Goal: Task Accomplishment & Management: Complete application form

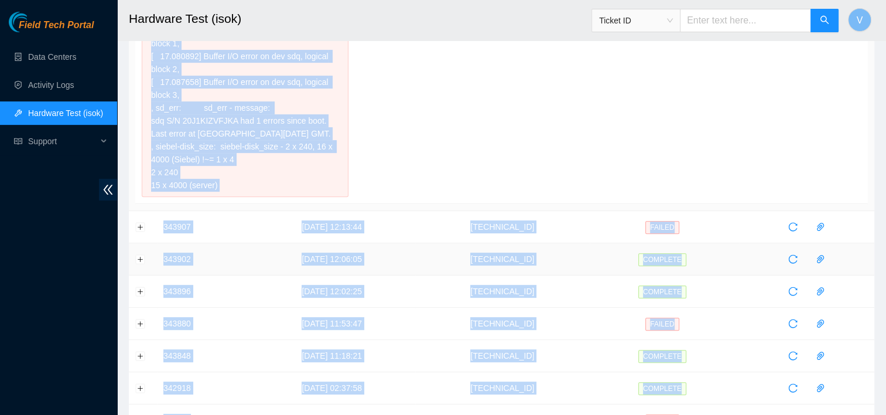
scroll to position [417, 0]
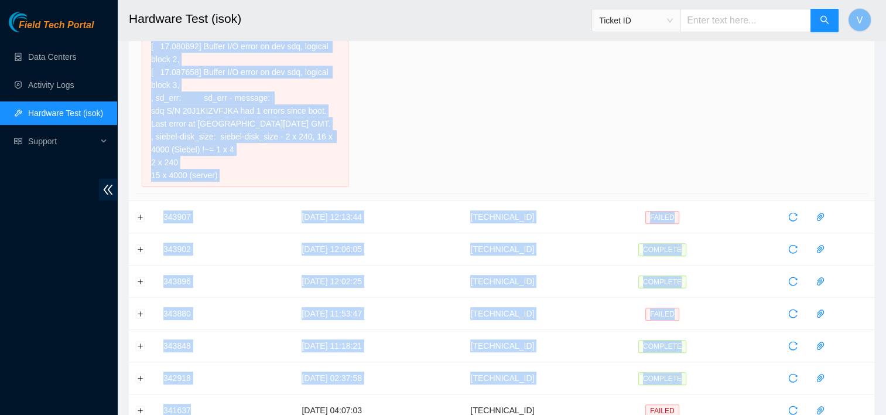
drag, startPoint x: 155, startPoint y: 194, endPoint x: 272, endPoint y: 165, distance: 120.8
copy div "3.46.12.40 : failed: disk: disk - Missing disk(s) Currently responding disks: s…"
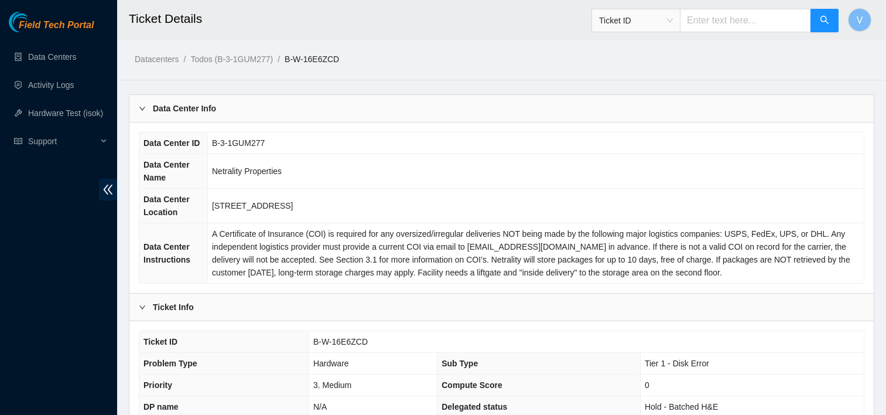
scroll to position [631, 0]
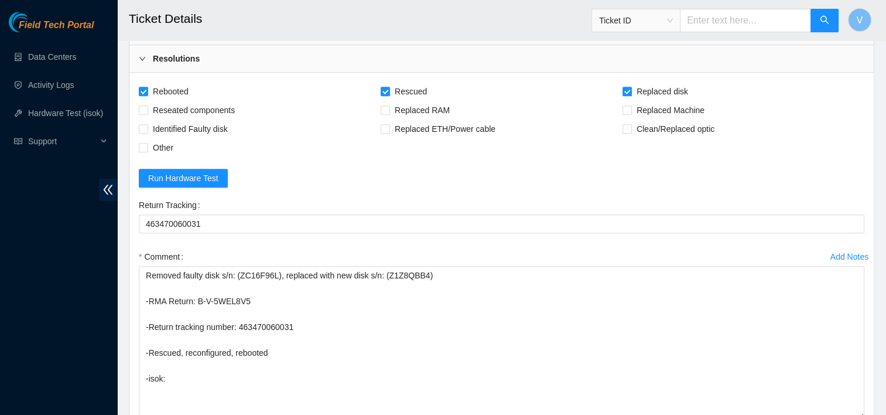
drag, startPoint x: 187, startPoint y: 379, endPoint x: 137, endPoint y: 377, distance: 50.4
click at [137, 377] on div "Add Notes Comment Removed faulty disk s/n: (ZC16F96L), replaced with new disk s…" at bounding box center [501, 343] width 735 height 193
click at [190, 376] on textarea "Removed faulty disk s/n: (ZC16F96L), replaced with new disk s/n: (Z1Z8QBB4) -RM…" at bounding box center [501, 342] width 725 height 153
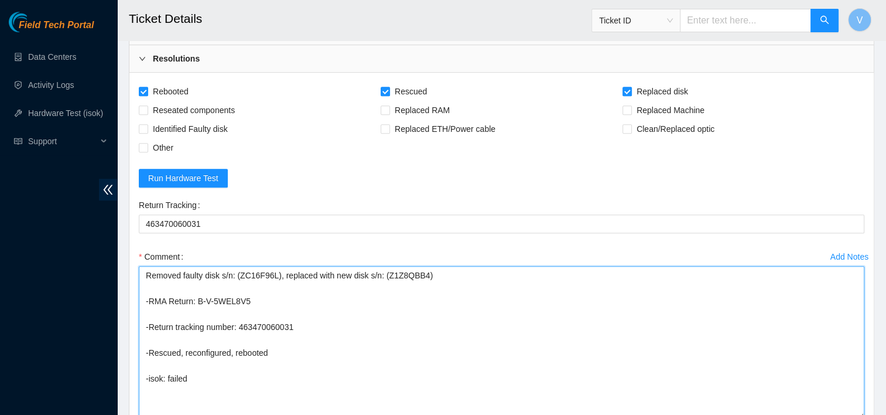
paste textarea "3.46.12.40 : failed: disk: disk - Missing disk(s) Currently responding disks: s…"
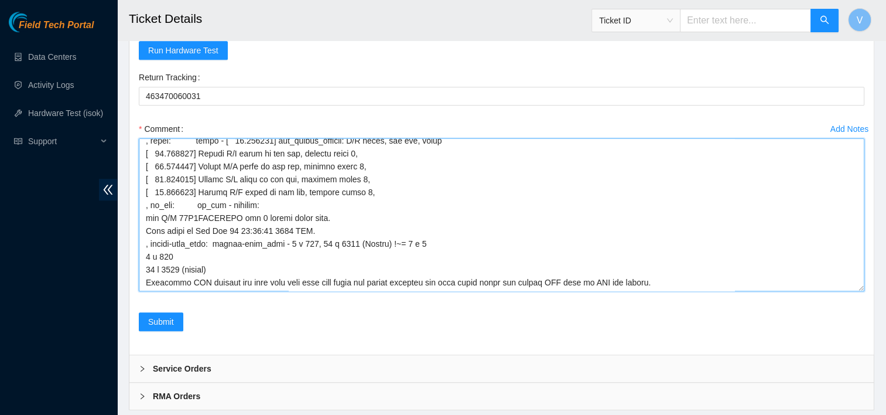
scroll to position [769, 0]
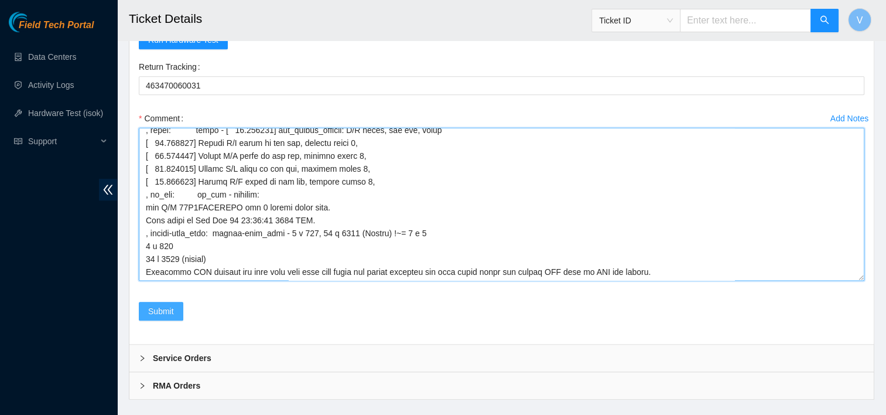
type textarea "Removed faulty disk s/n: (ZC16F96L), replaced with new disk s/n: (Z1Z8QBB4) -RM…"
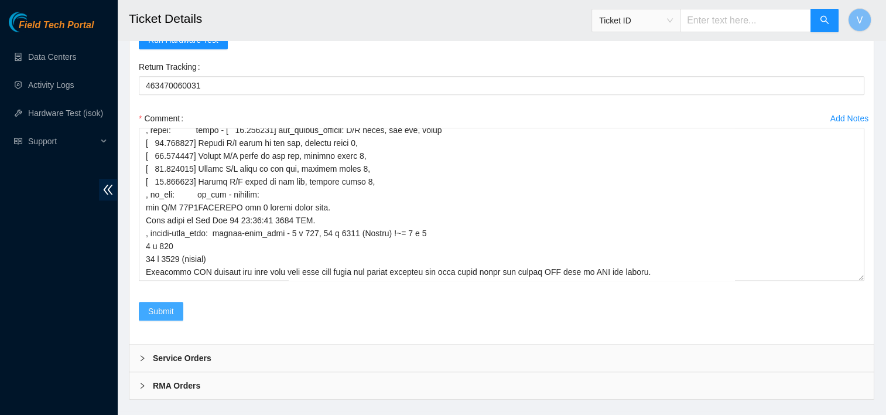
click at [151, 307] on span "Submit" at bounding box center [161, 310] width 26 height 13
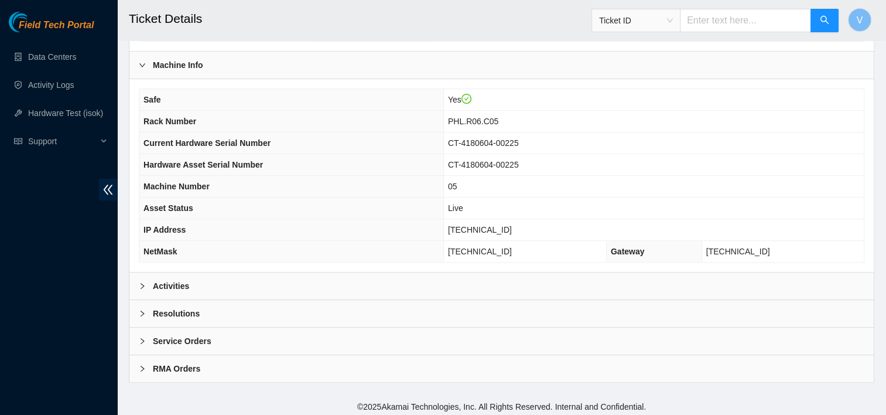
scroll to position [376, 0]
click at [213, 319] on div "Resolutions" at bounding box center [501, 312] width 744 height 27
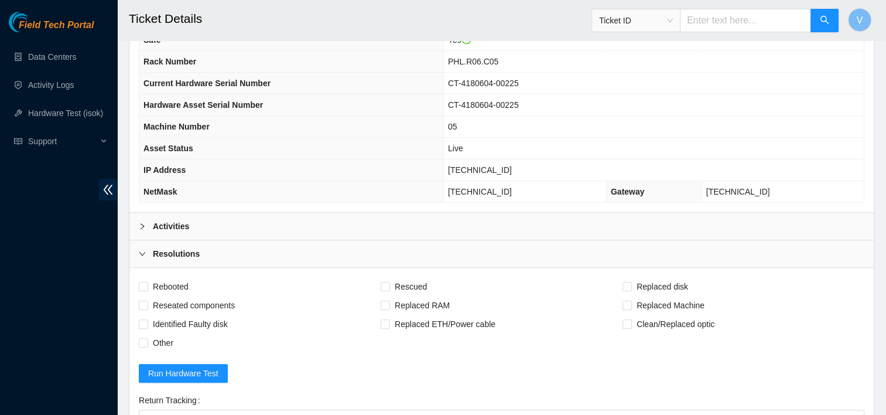
scroll to position [434, 0]
click at [169, 286] on span "Rebooted" at bounding box center [170, 287] width 45 height 19
click at [147, 286] on input "Rebooted" at bounding box center [143, 287] width 8 height 8
checkbox input "true"
click at [399, 286] on span "Rescued" at bounding box center [411, 287] width 42 height 19
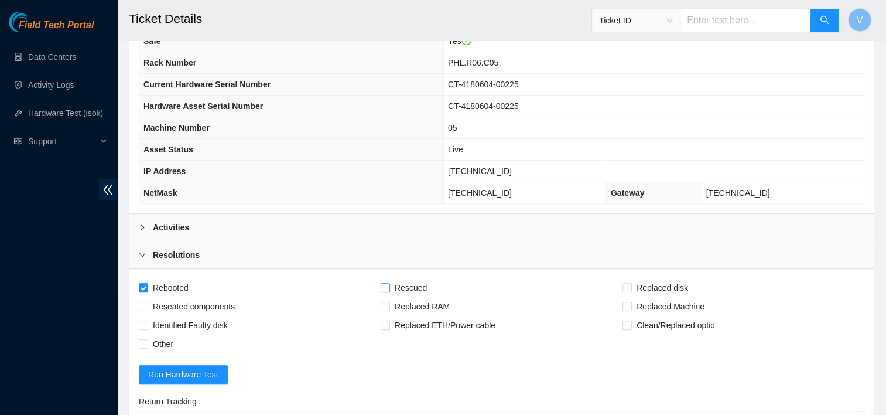
click at [389, 286] on input "Rescued" at bounding box center [385, 287] width 8 height 8
checkbox input "true"
click at [643, 285] on span "Replaced disk" at bounding box center [662, 287] width 61 height 19
click at [631, 285] on input "Replaced disk" at bounding box center [626, 287] width 8 height 8
checkbox input "true"
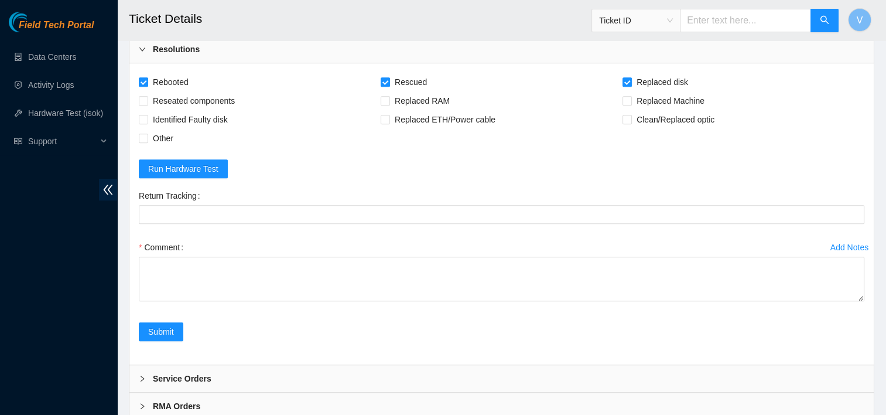
scroll to position [641, 0]
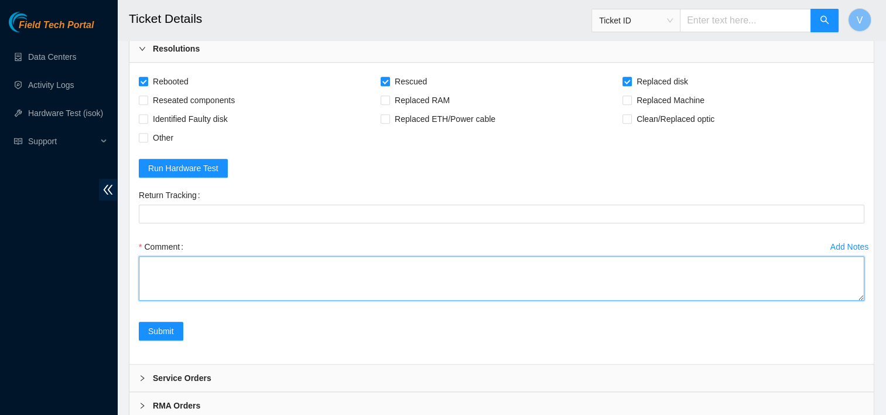
click at [345, 256] on textarea "Comment" at bounding box center [501, 278] width 725 height 44
paste textarea "3.46.12.40 : failed: disk: disk - Missing disk(s) Currently responding disks: s…"
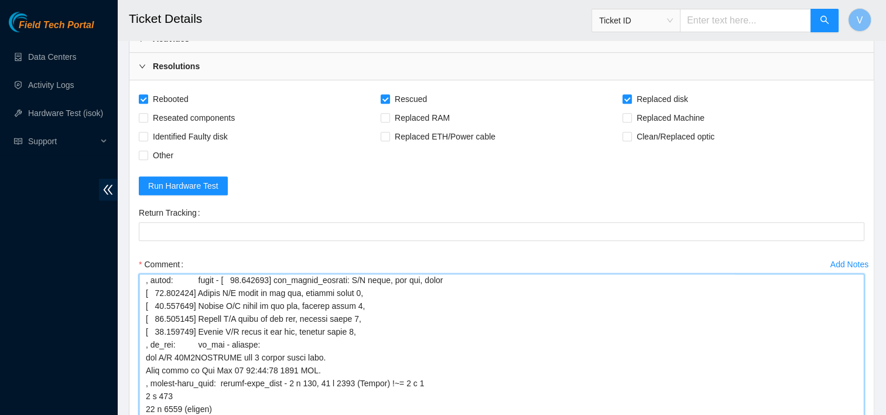
scroll to position [139, 0]
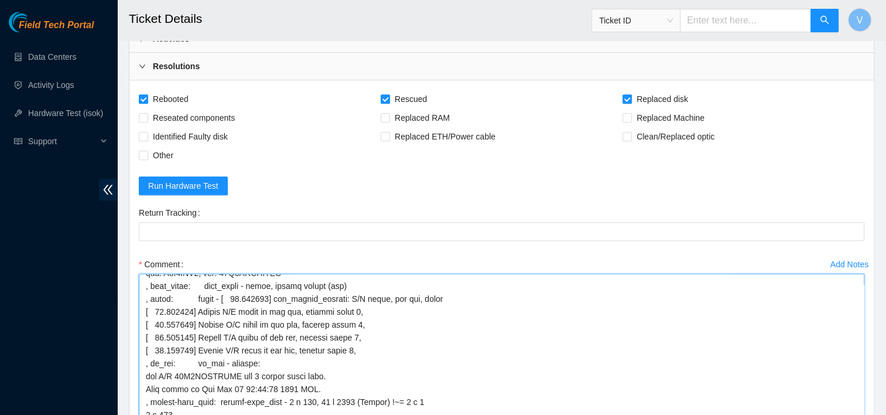
drag, startPoint x: 860, startPoint y: 312, endPoint x: 896, endPoint y: 444, distance: 137.2
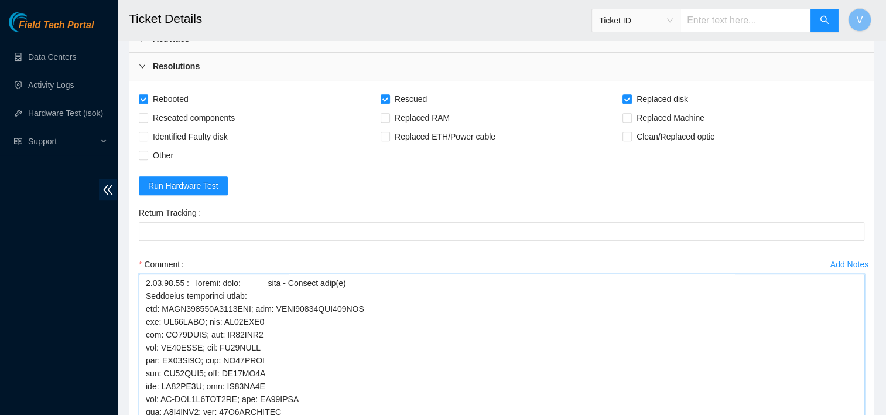
paste textarea "Removed faulty disk s/n: (), replaced with new disk s/n: () -RMA Return: -Retur…"
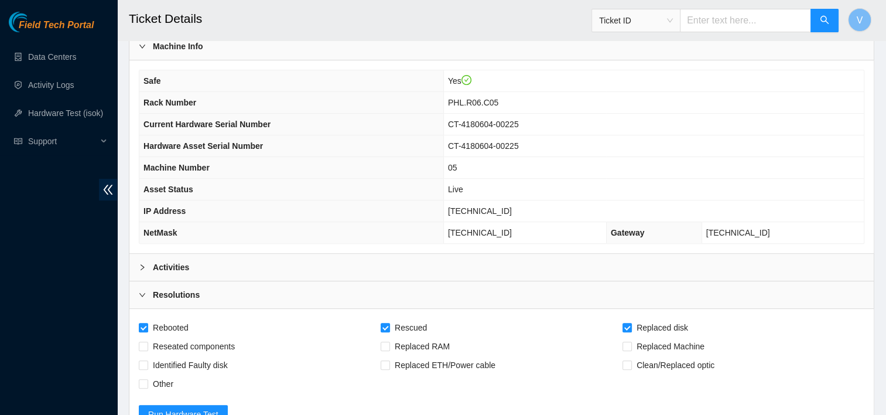
scroll to position [378, 0]
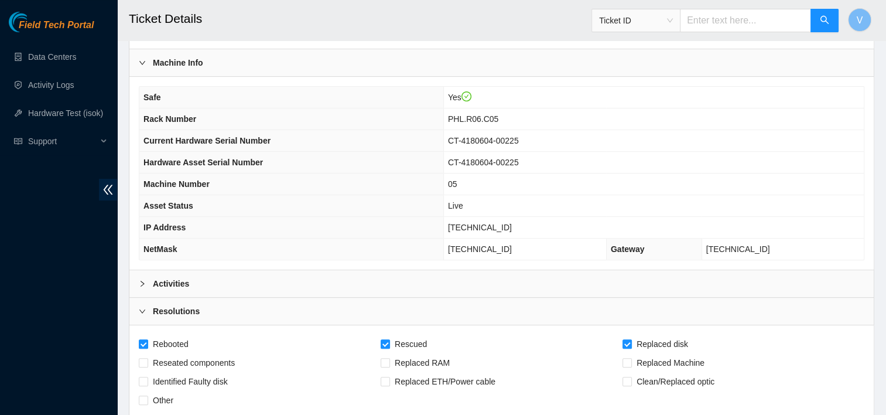
click at [190, 270] on div "Activities" at bounding box center [501, 283] width 744 height 27
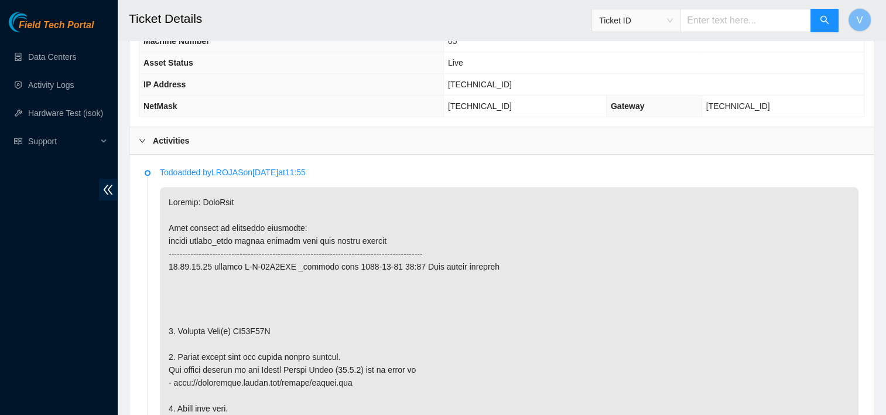
scroll to position [549, 0]
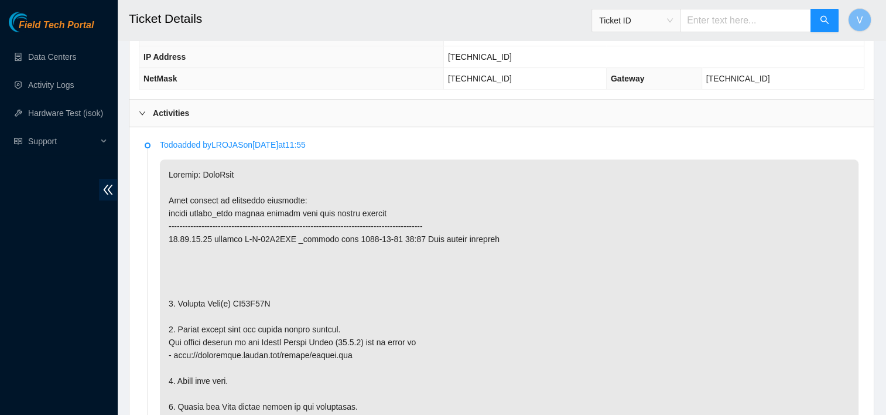
copy p "ZC16F96L"
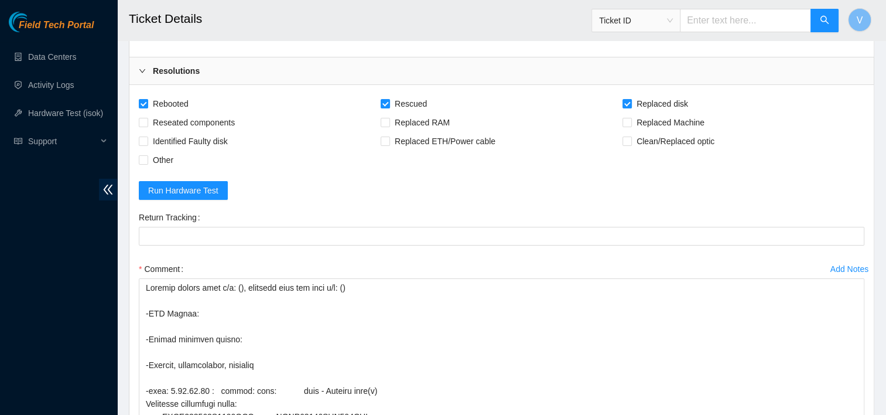
scroll to position [3858, 0]
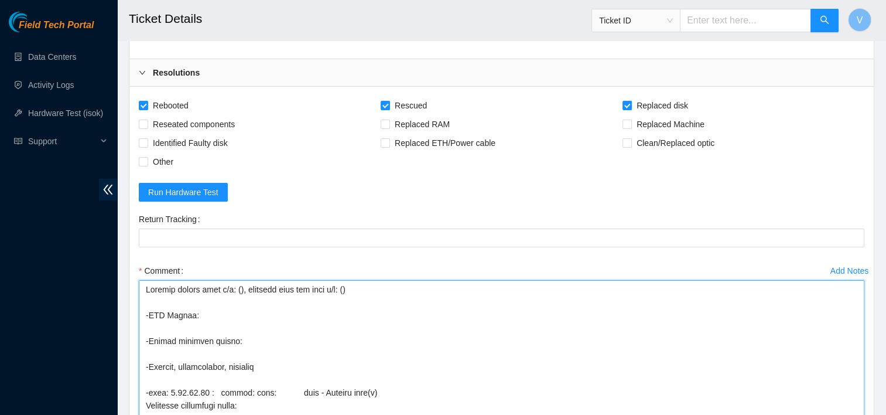
click at [237, 286] on textarea "Comment" at bounding box center [501, 368] width 725 height 176
paste textarea "ZC16F96L"
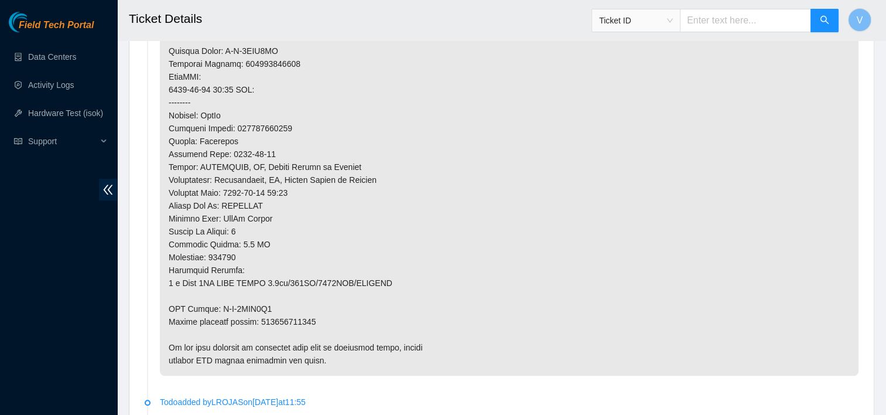
scroll to position [960, 0]
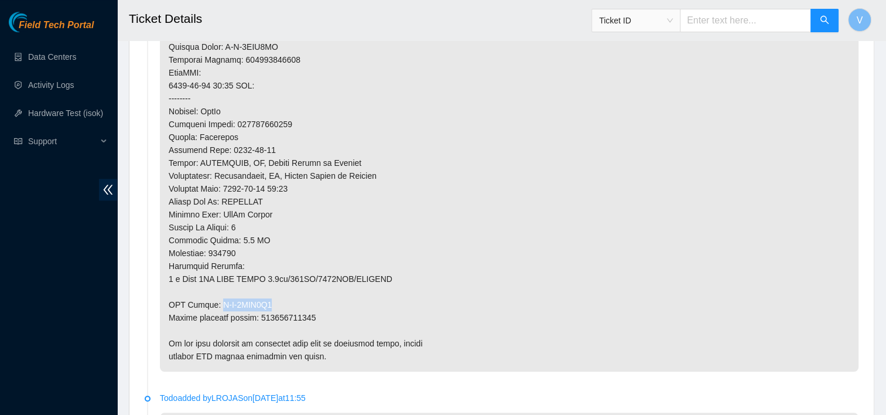
drag, startPoint x: 217, startPoint y: 301, endPoint x: 269, endPoint y: 302, distance: 52.7
click at [269, 302] on p at bounding box center [509, 59] width 698 height 623
copy p "B-V-5WEL8V5"
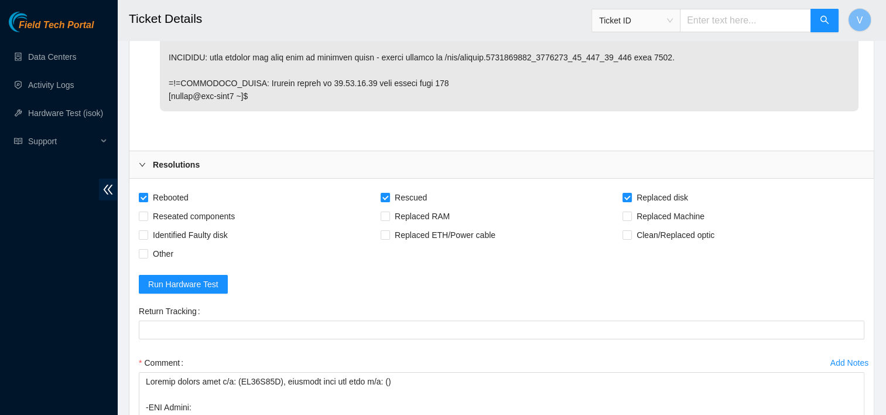
scroll to position [4050, 0]
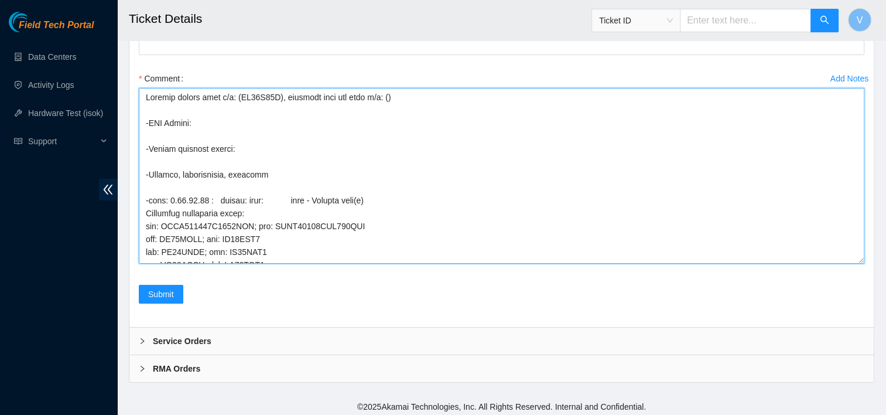
click at [197, 125] on textarea "Comment" at bounding box center [501, 176] width 725 height 176
paste textarea "B-V-5WEL8V5"
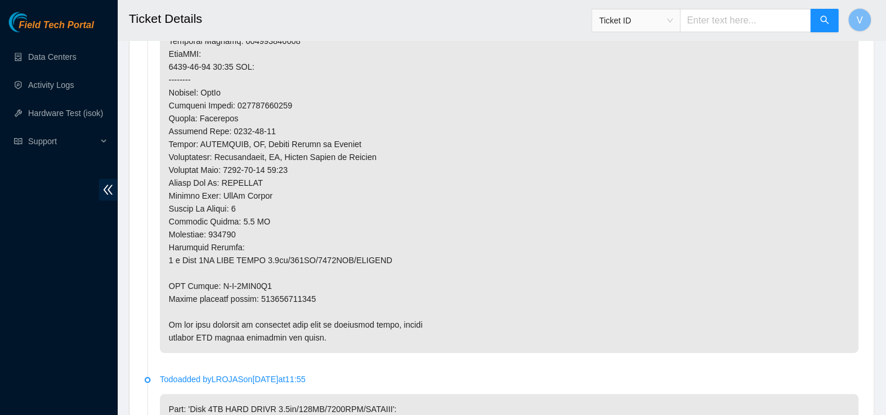
scroll to position [978, 0]
click at [302, 299] on p at bounding box center [509, 41] width 698 height 623
copy p "463470060031"
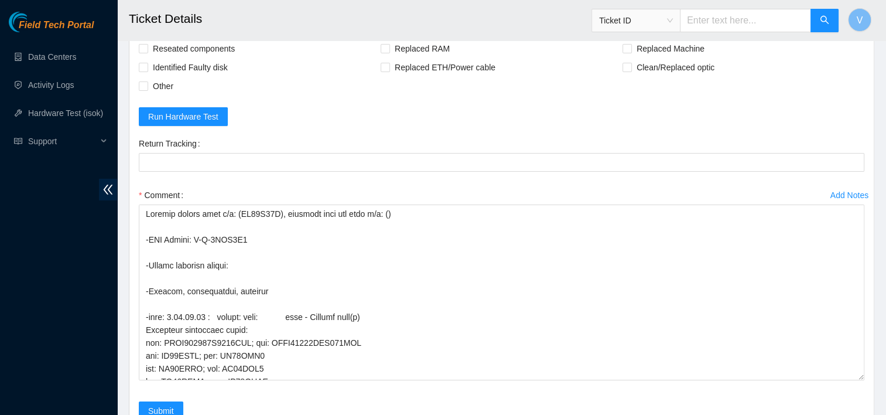
scroll to position [4050, 0]
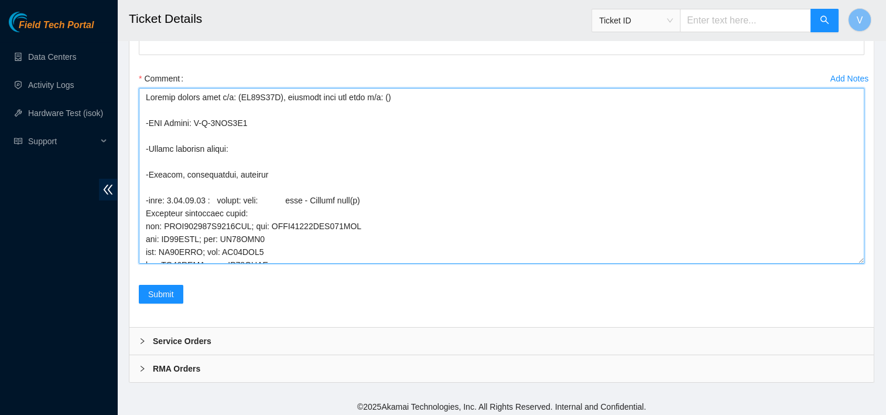
click at [250, 138] on textarea "Comment" at bounding box center [501, 176] width 725 height 176
click at [246, 143] on textarea "Comment" at bounding box center [501, 176] width 725 height 176
paste textarea "463470060031"
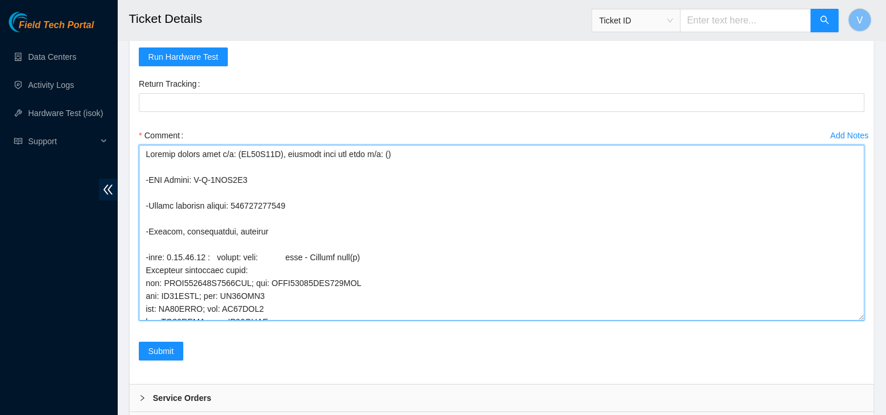
scroll to position [3977, 0]
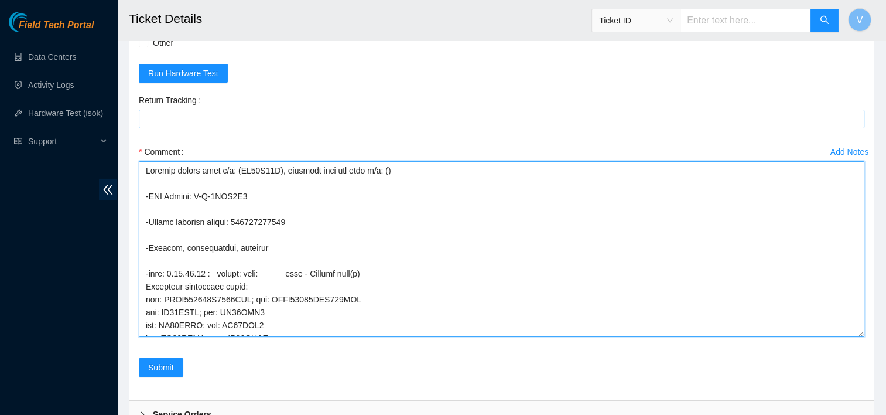
type textarea "Removed faulty disk s/n: (ZC16F96L), replaced with new disk s/n: () -RMA Return…"
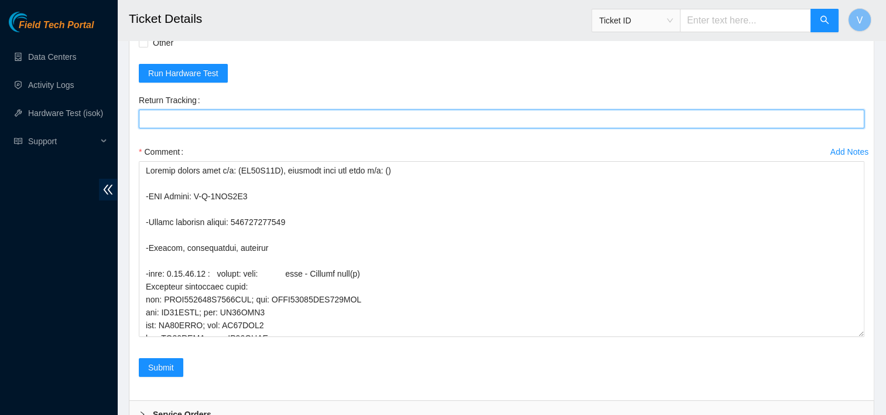
click at [220, 119] on Tracking "Return Tracking" at bounding box center [501, 118] width 725 height 19
paste Tracking "463470060031"
type Tracking "463470060031"
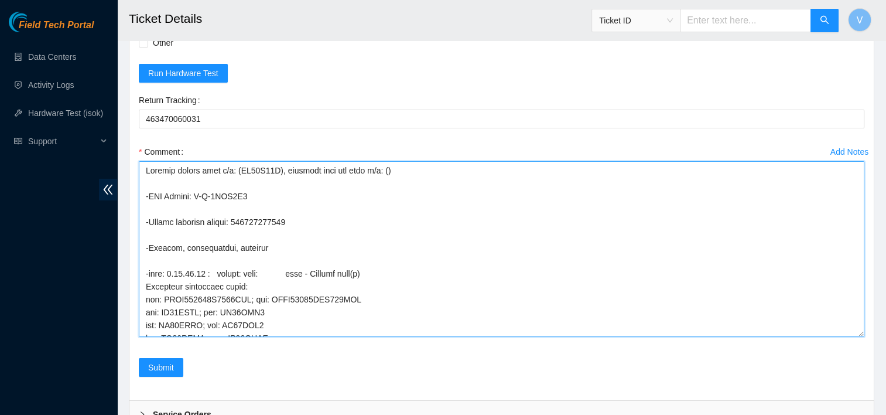
click at [382, 169] on textarea "Comment" at bounding box center [501, 249] width 725 height 176
paste textarea "Z1Z8QBB4"
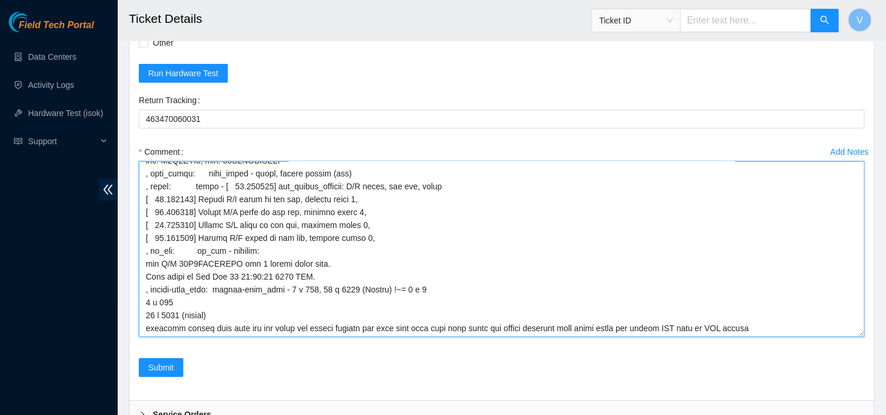
scroll to position [4050, 0]
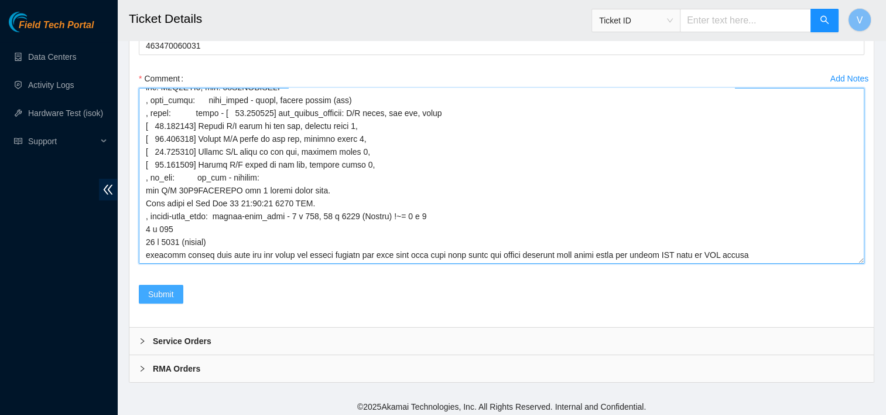
type textarea "Removed faulty disk s/n: (ZC16F96L), replaced with new disk s/n: (Z1Z8QBB4) -RM…"
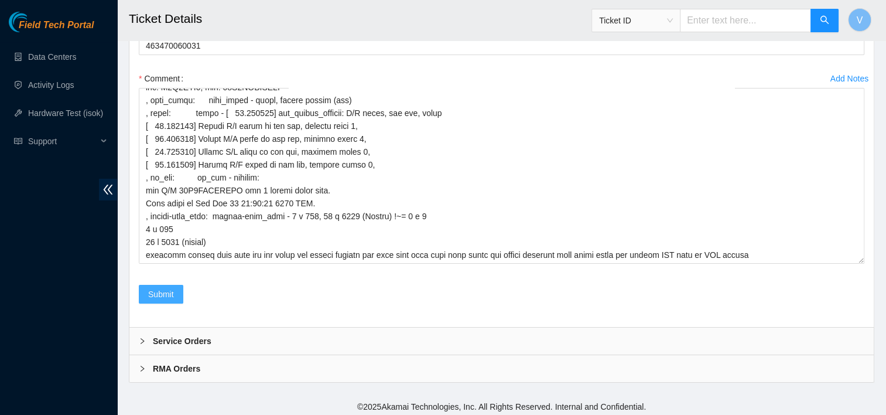
click at [166, 293] on span "Submit" at bounding box center [161, 293] width 26 height 13
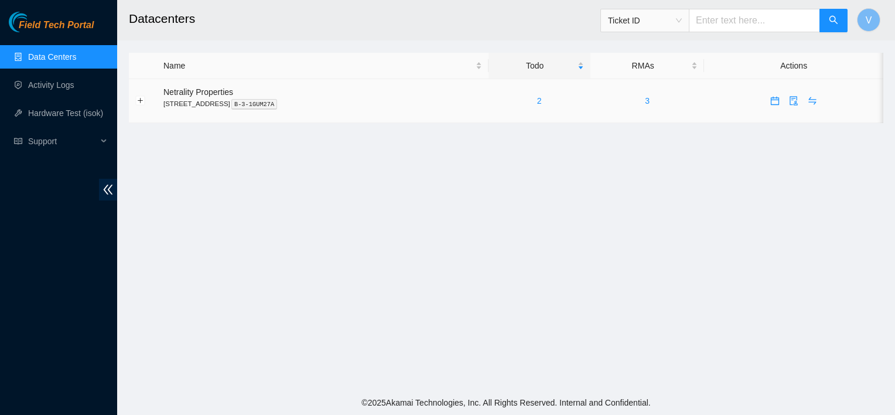
click at [217, 89] on span "Netrality Properties" at bounding box center [198, 91] width 70 height 9
click at [547, 100] on div "2" at bounding box center [539, 100] width 89 height 13
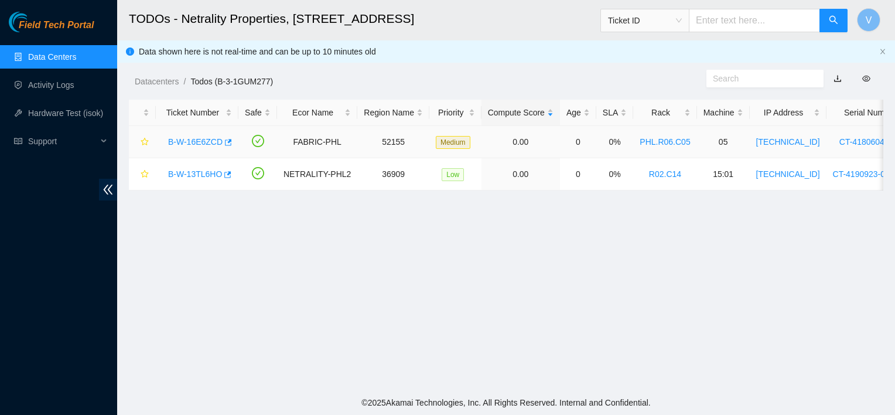
click at [191, 142] on link "B-W-16E6ZCD" at bounding box center [195, 141] width 54 height 9
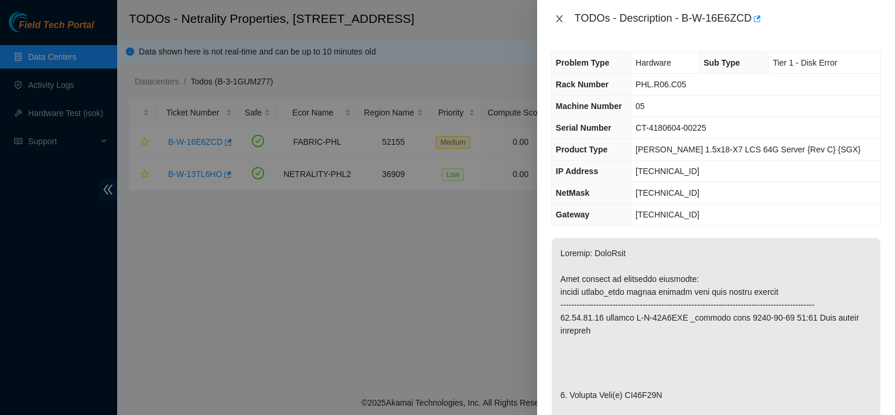
click at [560, 15] on icon "close" at bounding box center [558, 18] width 9 height 9
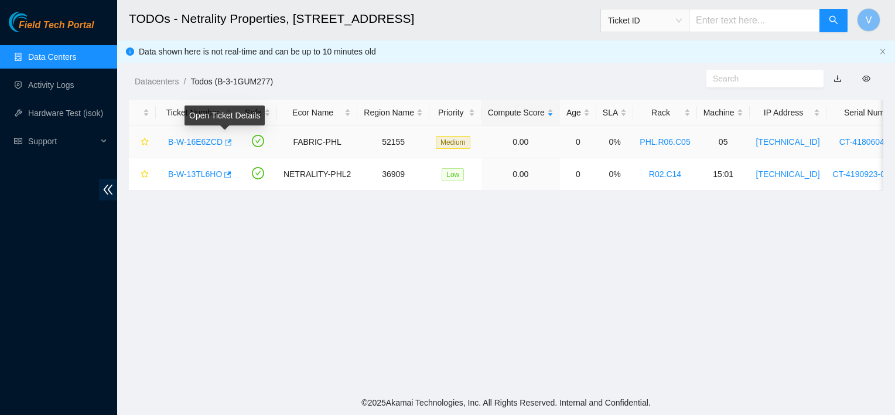
click at [227, 138] on icon "button" at bounding box center [227, 142] width 8 height 8
click at [52, 56] on link "Data Centers" at bounding box center [52, 56] width 48 height 9
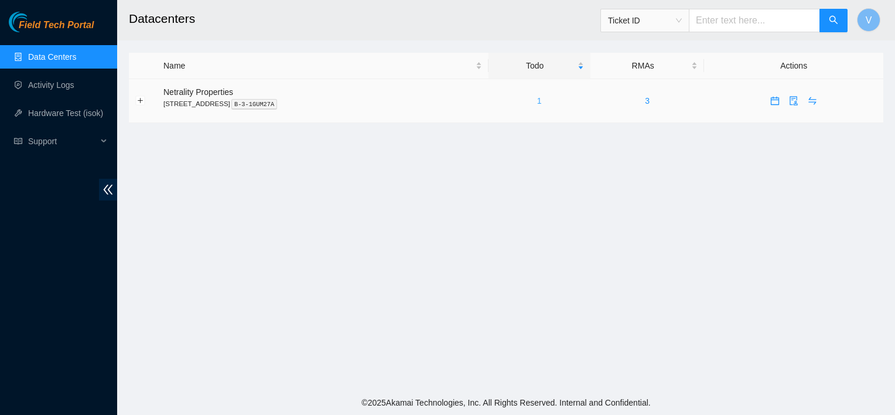
click at [542, 101] on link "1" at bounding box center [539, 100] width 5 height 9
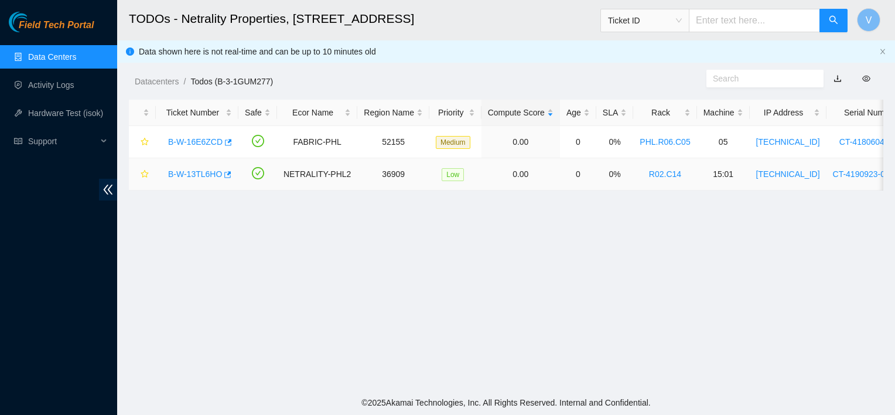
click at [183, 171] on link "B-W-13TL6HO" at bounding box center [195, 173] width 54 height 9
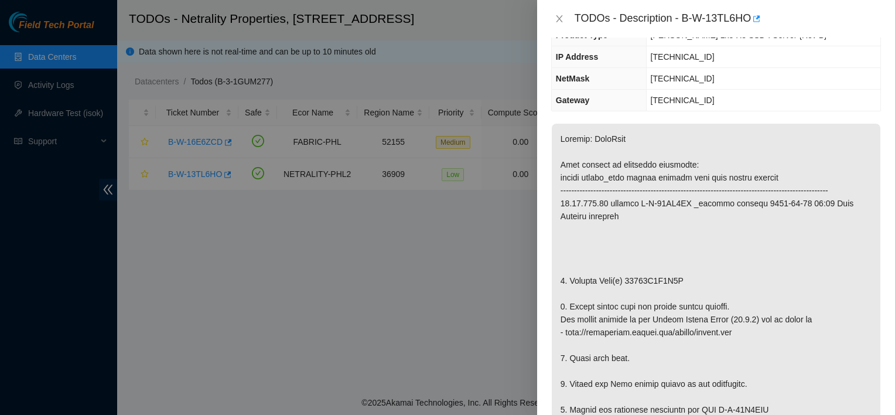
scroll to position [117, 0]
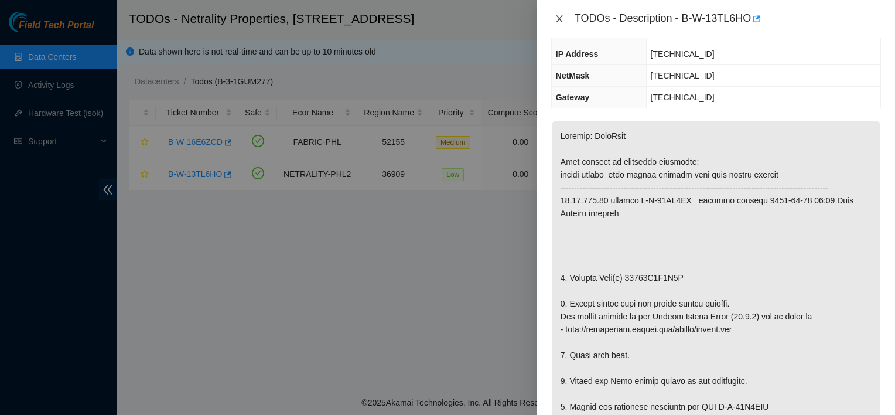
click at [558, 13] on button "Close" at bounding box center [559, 18] width 16 height 11
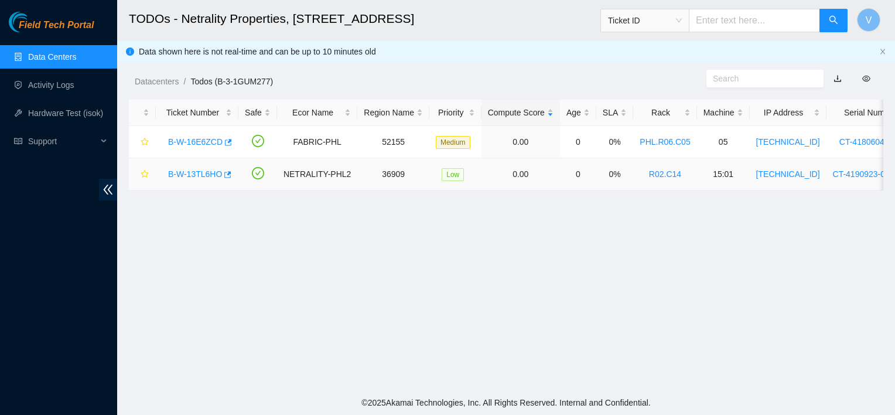
scroll to position [155, 0]
click at [223, 176] on icon "button" at bounding box center [226, 174] width 8 height 8
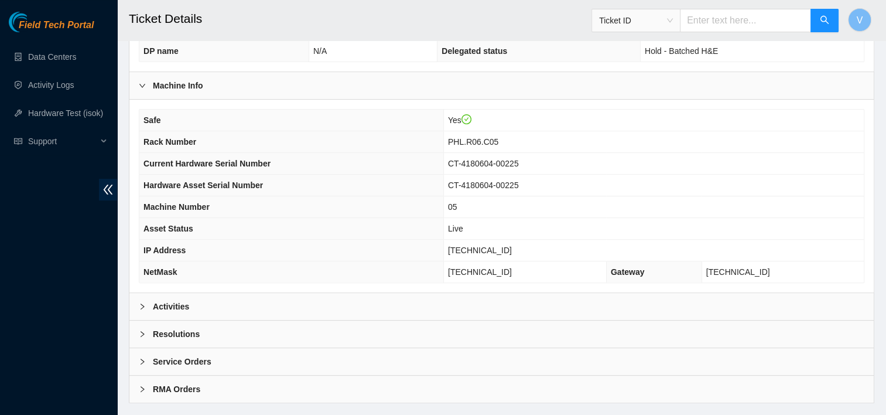
scroll to position [376, 0]
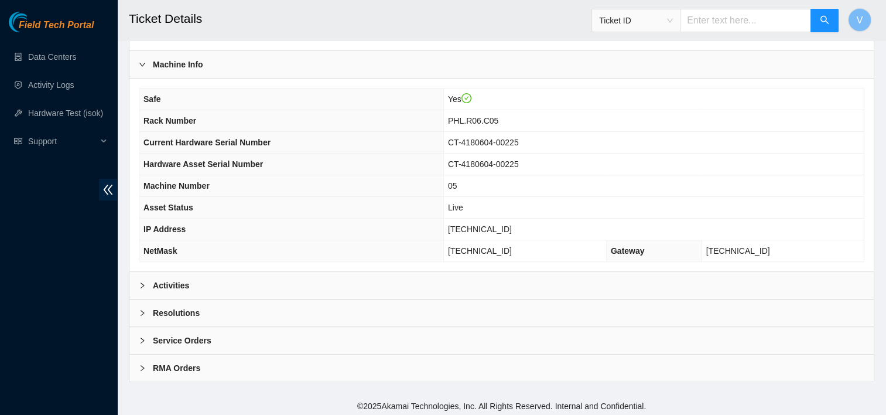
click at [254, 313] on div "Resolutions" at bounding box center [501, 312] width 744 height 27
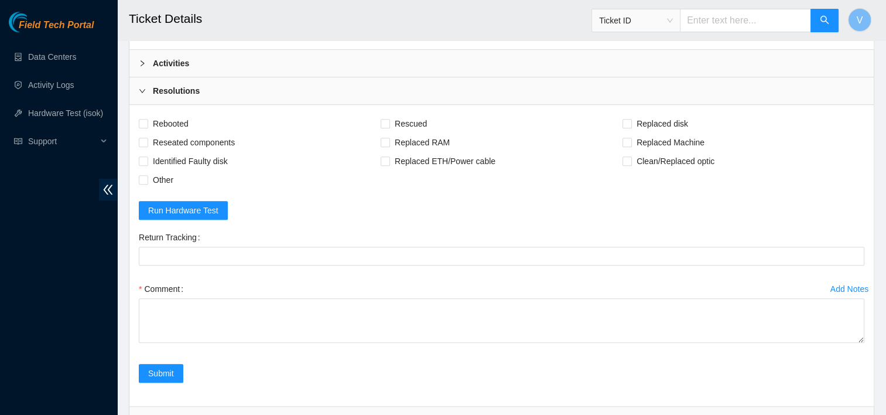
scroll to position [627, 0]
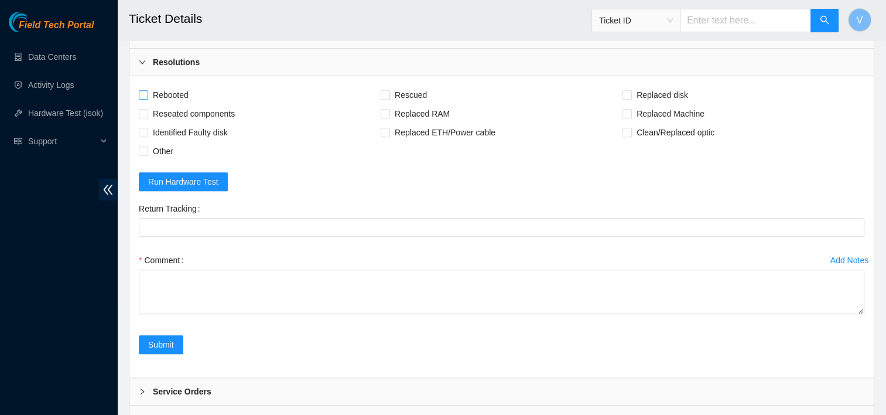
click at [178, 89] on span "Rebooted" at bounding box center [170, 94] width 45 height 19
click at [147, 90] on input "Rebooted" at bounding box center [143, 94] width 8 height 8
checkbox input "true"
click at [410, 85] on span "Rescued" at bounding box center [411, 94] width 42 height 19
click at [389, 90] on input "Rescued" at bounding box center [385, 94] width 8 height 8
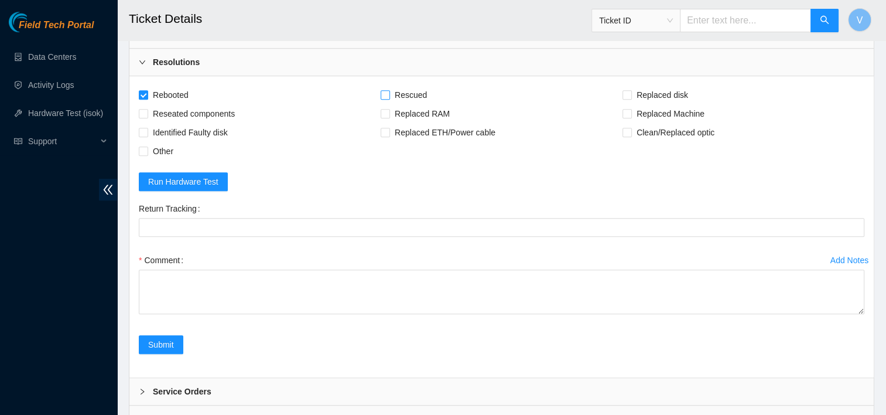
checkbox input "true"
click at [672, 91] on span "Replaced disk" at bounding box center [662, 94] width 61 height 19
click at [631, 91] on input "Replaced disk" at bounding box center [626, 94] width 8 height 8
checkbox input "true"
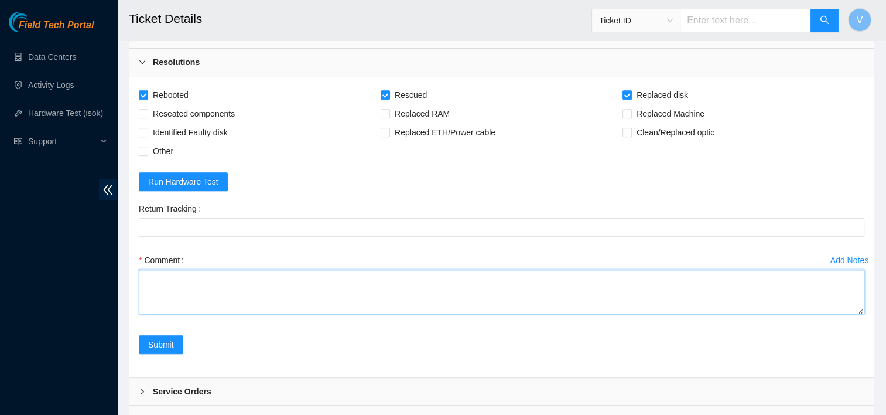
click at [255, 269] on textarea "Comment" at bounding box center [501, 291] width 725 height 44
paste textarea "[TECHNICAL_ID] : failed: disk: disk - Missing disk(s) Currently responding disk…"
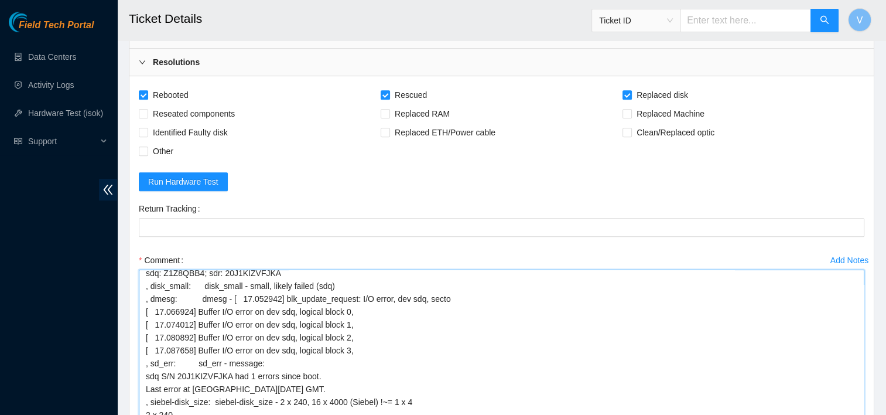
scroll to position [119, 0]
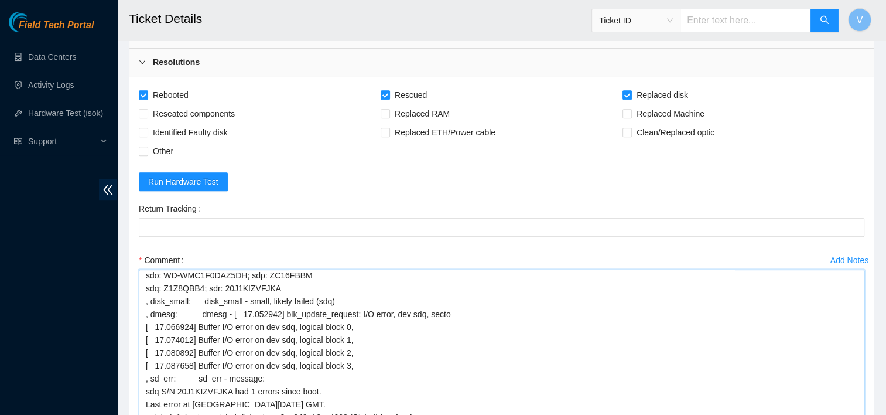
drag, startPoint x: 862, startPoint y: 305, endPoint x: 860, endPoint y: 444, distance: 139.4
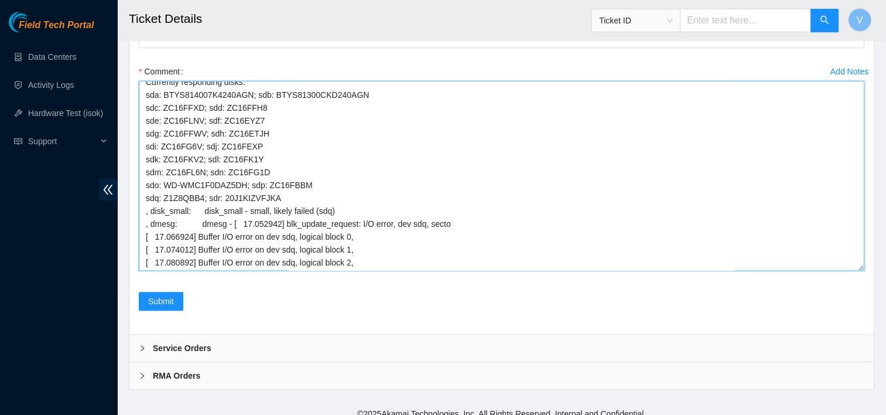
scroll to position [0, 0]
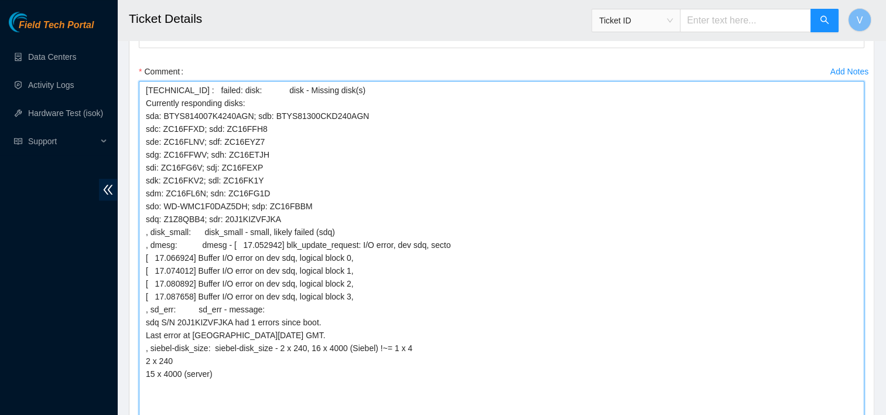
drag, startPoint x: 862, startPoint y: 258, endPoint x: 869, endPoint y: 444, distance: 186.9
paste textarea "Removed faulty disk s/n: (), replaced with new disk s/n: () -RMA Return: -Retur…"
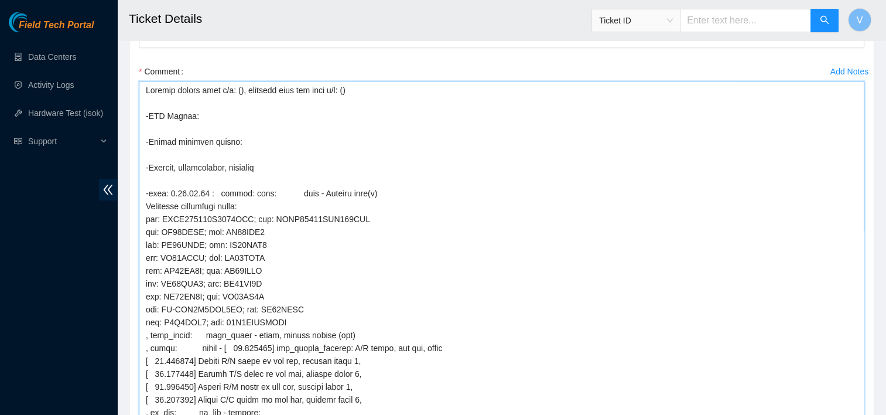
click at [345, 87] on textarea "Comment" at bounding box center [501, 265] width 725 height 369
paste textarea "Z1Z8QBB4"
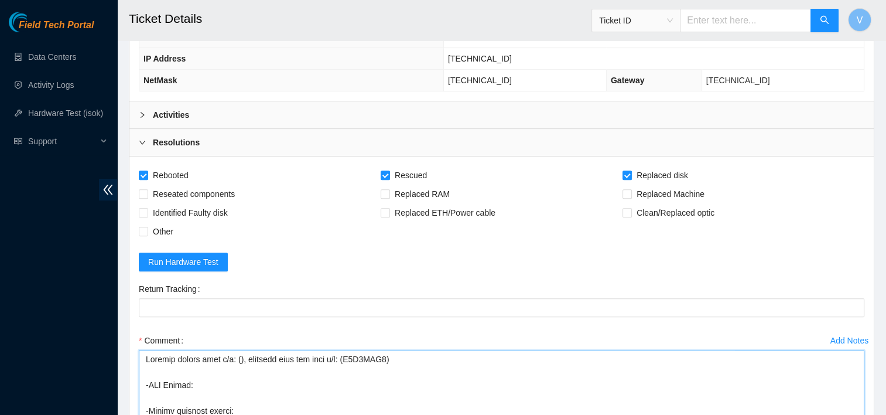
scroll to position [553, 0]
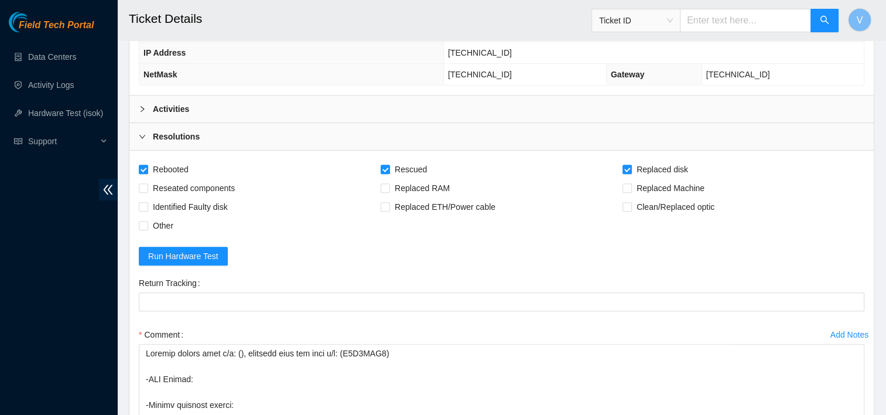
click at [210, 103] on div "Activities" at bounding box center [501, 108] width 744 height 27
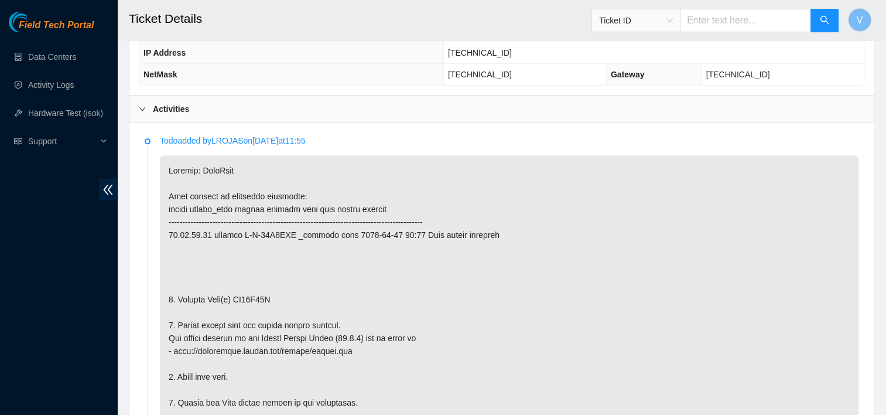
copy p "ZC16F96L"
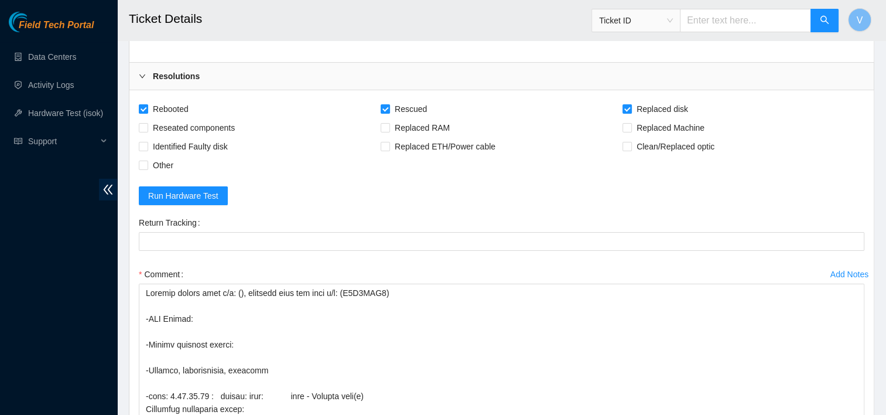
scroll to position [3875, 0]
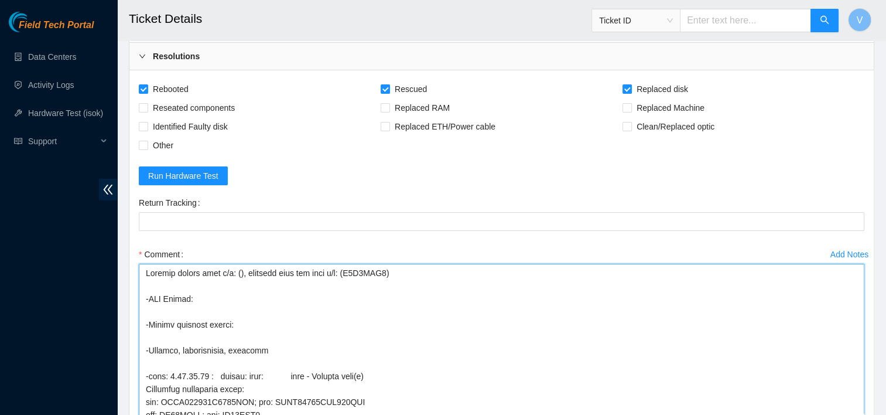
paste textarea "ZC16F96L"
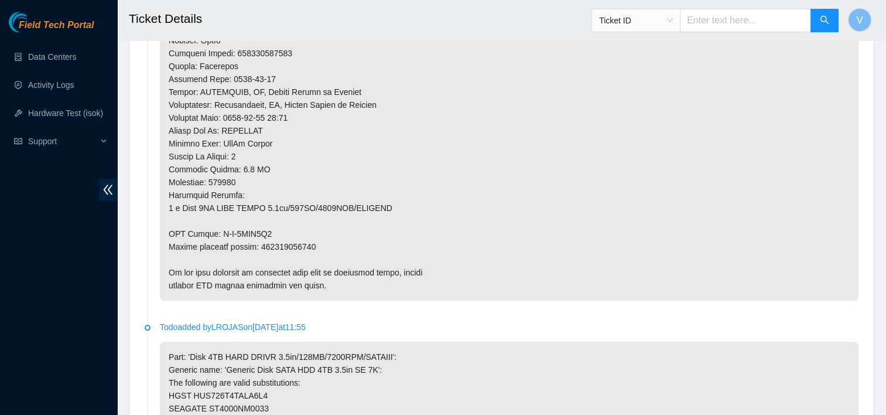
scroll to position [1029, 0]
drag, startPoint x: 215, startPoint y: 232, endPoint x: 273, endPoint y: 228, distance: 57.5
copy p "B-V-5WEL8V5"
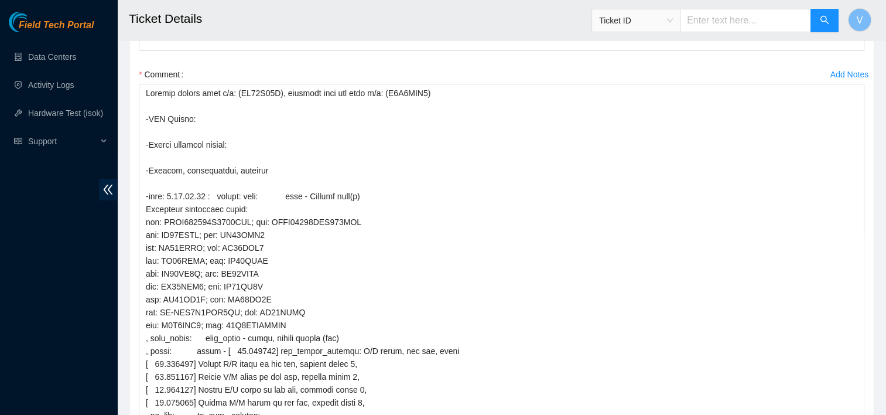
scroll to position [4050, 0]
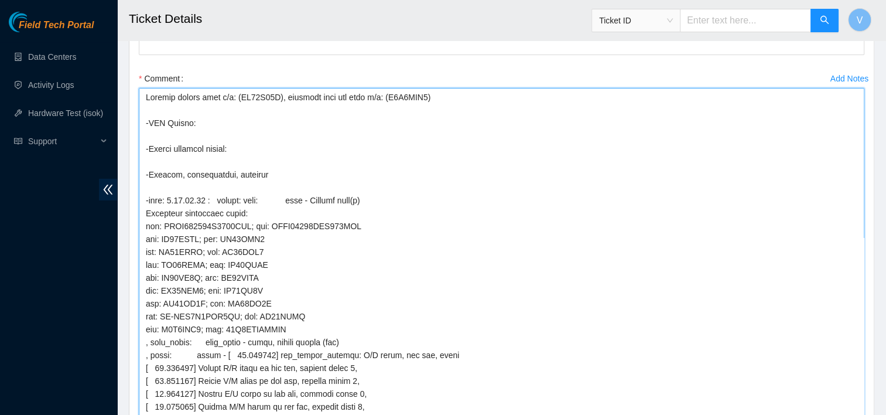
click at [213, 126] on textarea "Comment" at bounding box center [501, 272] width 725 height 369
click at [201, 120] on textarea "Comment" at bounding box center [501, 272] width 725 height 369
paste textarea "B-V-5WEL8V5"
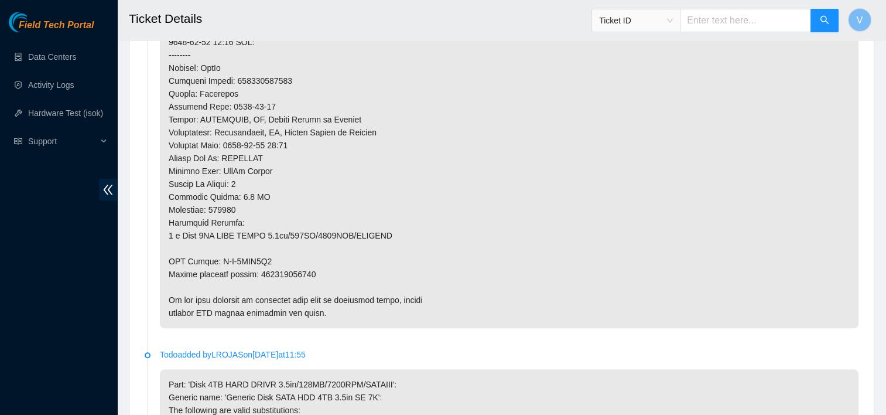
scroll to position [1009, 0]
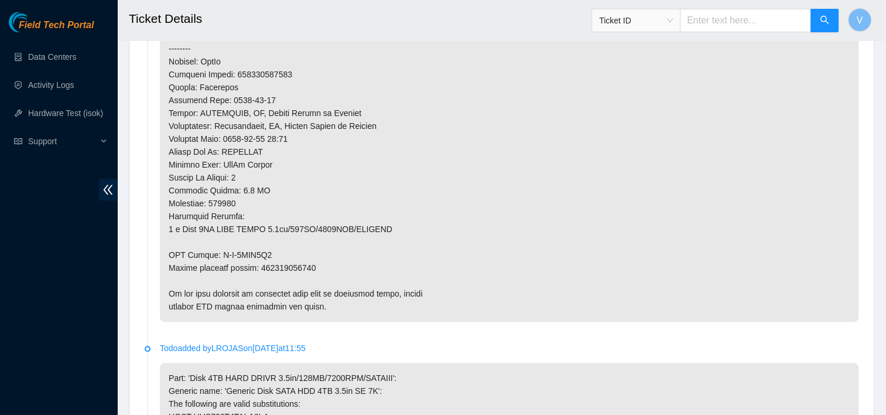
click at [274, 262] on p at bounding box center [509, 9] width 698 height 623
copy p "463470060031"
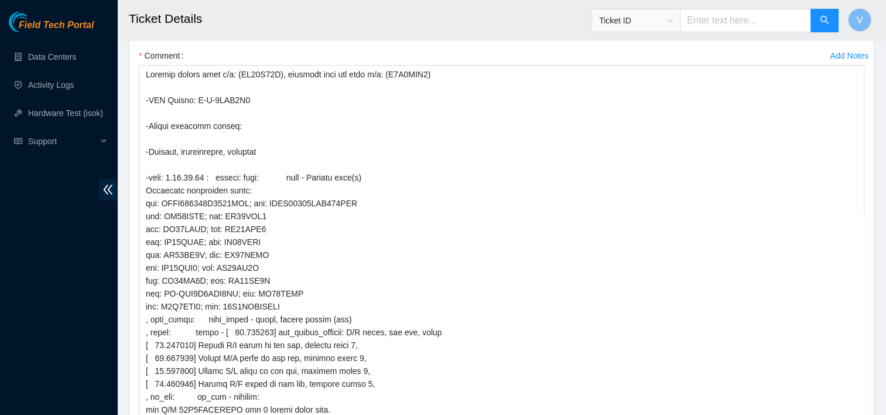
scroll to position [4047, 0]
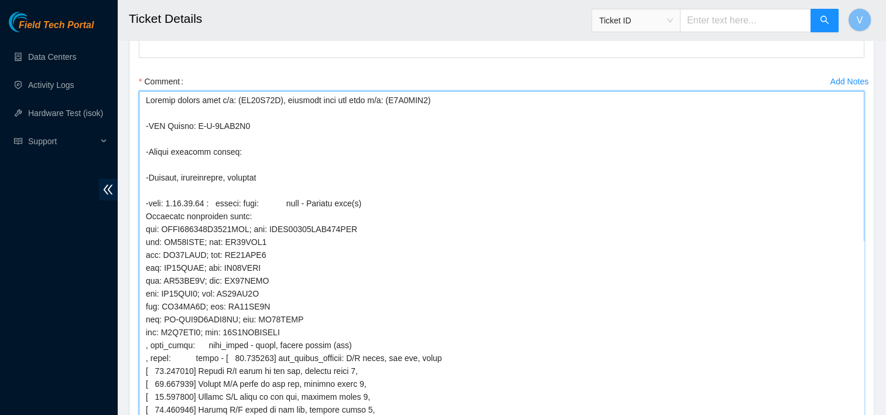
click at [255, 152] on textarea "Comment" at bounding box center [501, 275] width 725 height 369
paste textarea "463470060031"
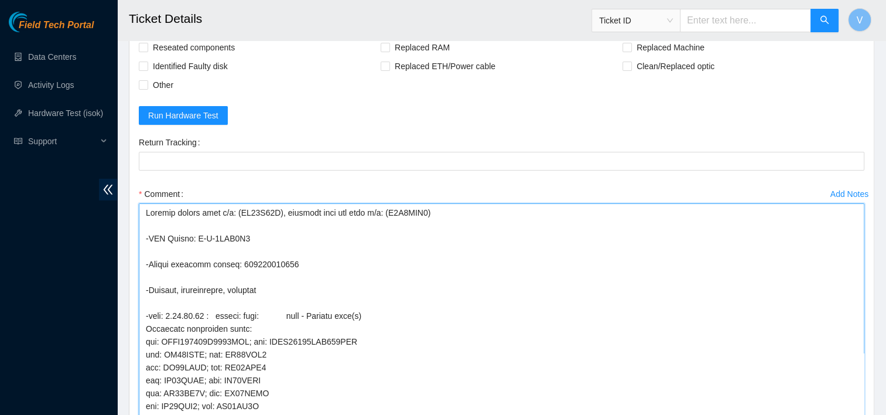
type textarea "Removed faulty disk s/n: (ZC16F96L), replaced with new disk s/n: (Z1Z8QBB4) -RM…"
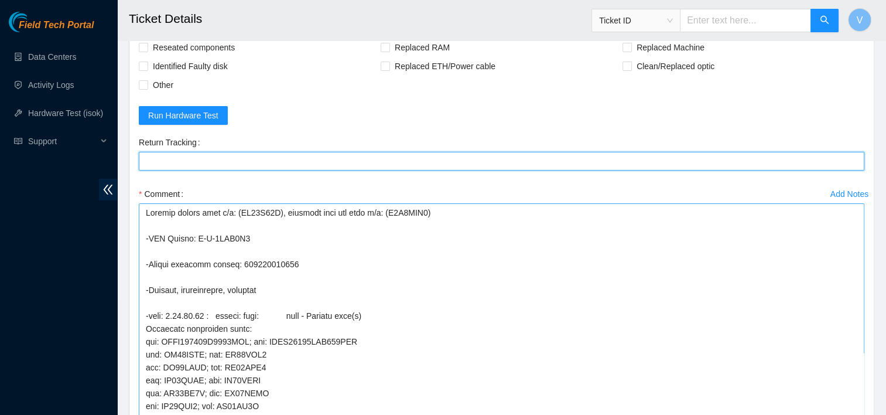
click at [255, 152] on Tracking "Return Tracking" at bounding box center [501, 161] width 725 height 19
paste Tracking "463470060031"
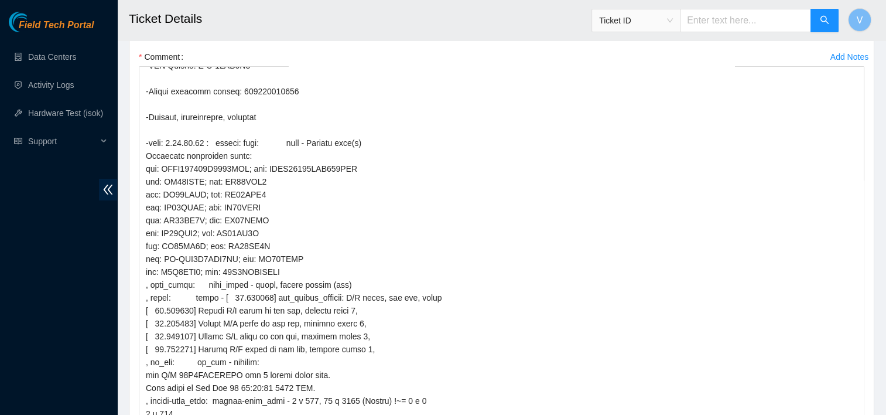
scroll to position [4243, 0]
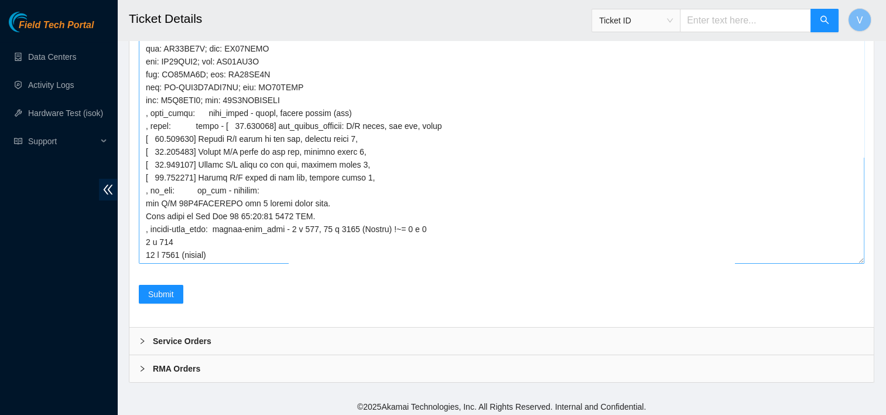
type Tracking "463470060031"
click at [413, 250] on textarea "Comment" at bounding box center [501, 79] width 725 height 369
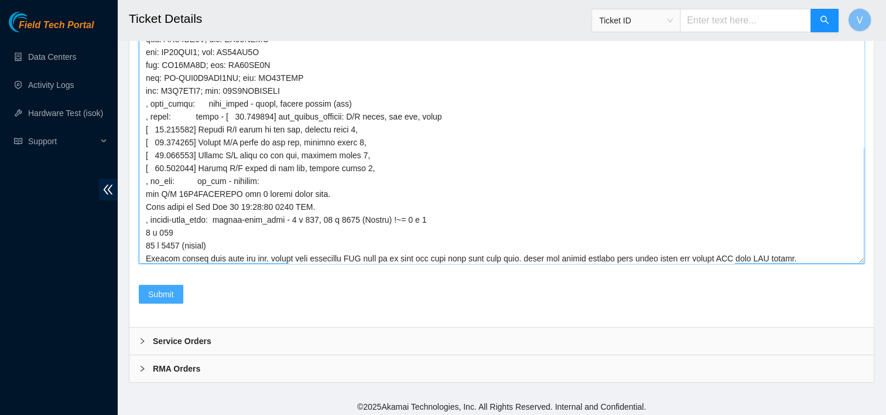
type textarea "Removed faulty disk s/n: (ZC16F96L), replaced with new disk s/n: (Z1Z8QBB4) -RM…"
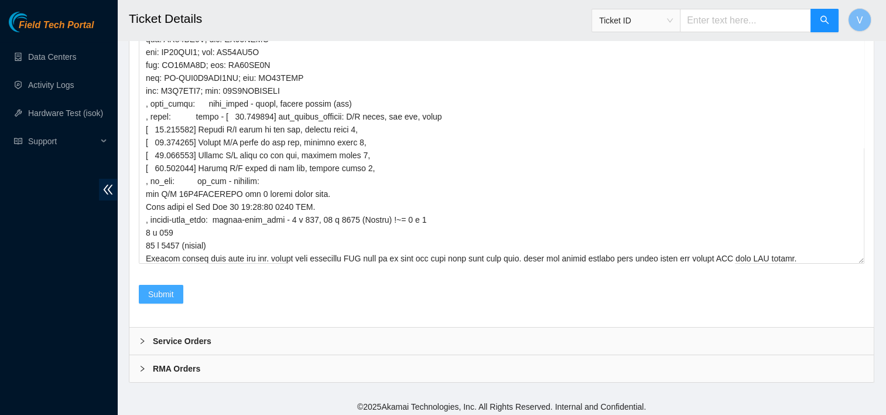
click at [177, 285] on button "Submit" at bounding box center [161, 294] width 44 height 19
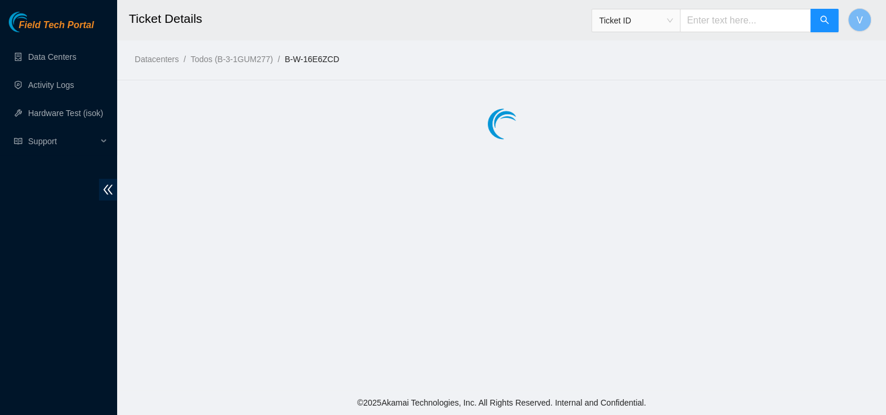
scroll to position [0, 0]
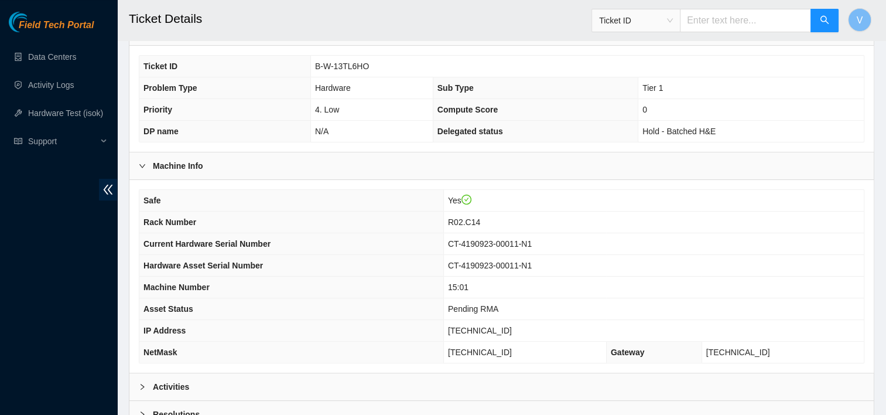
scroll to position [376, 0]
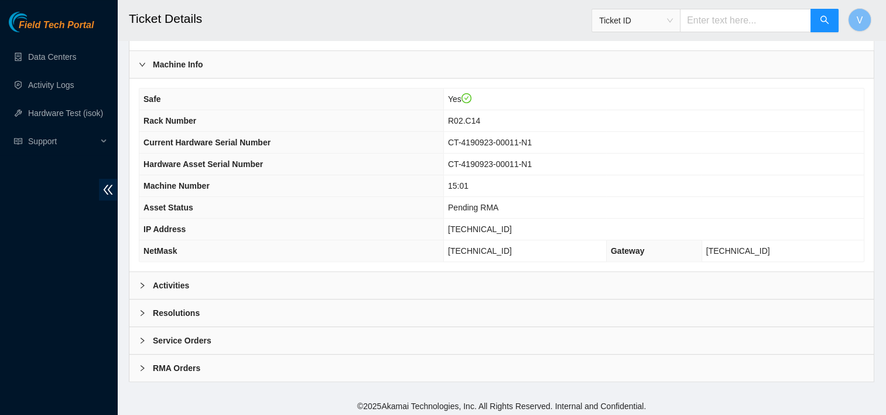
click at [230, 282] on div "Activities" at bounding box center [501, 285] width 744 height 27
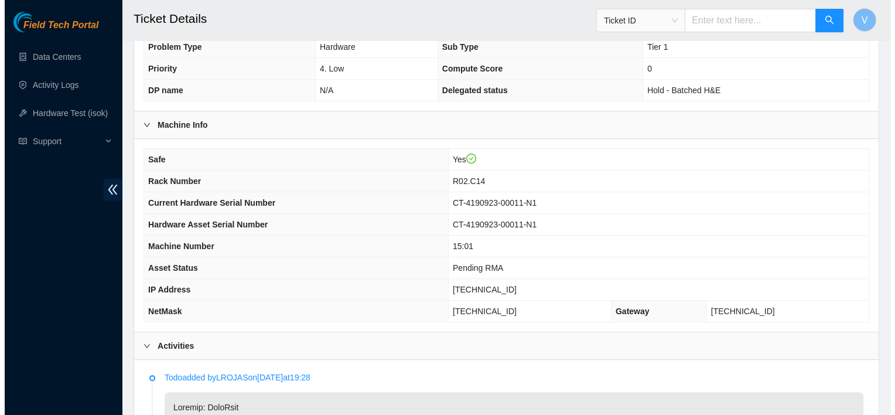
scroll to position [0, 0]
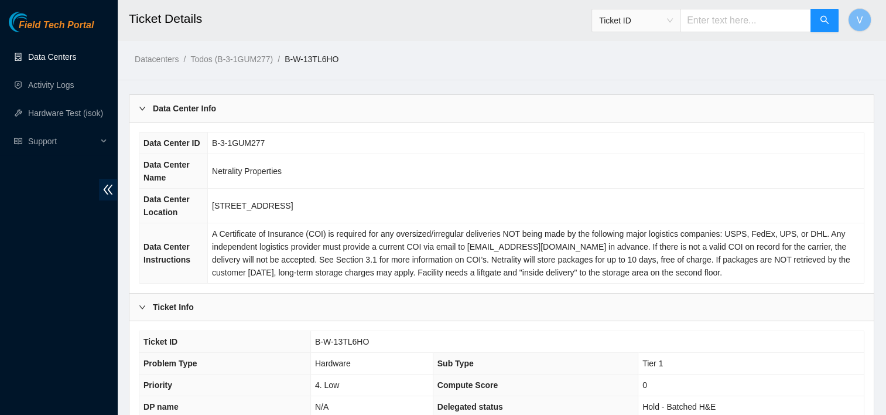
click at [60, 58] on link "Data Centers" at bounding box center [52, 56] width 48 height 9
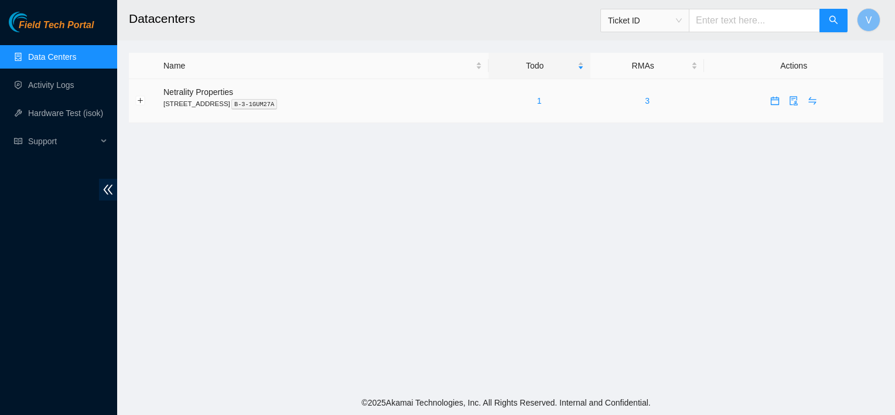
click at [556, 101] on div "1" at bounding box center [539, 100] width 89 height 13
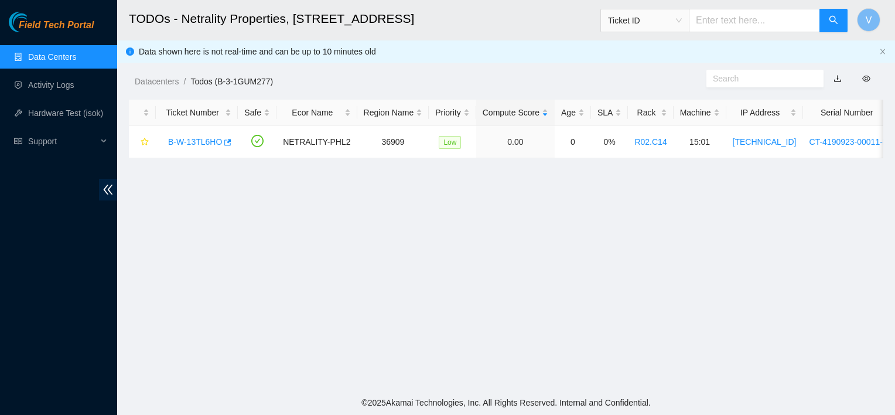
click at [50, 52] on link "Data Centers" at bounding box center [52, 56] width 48 height 9
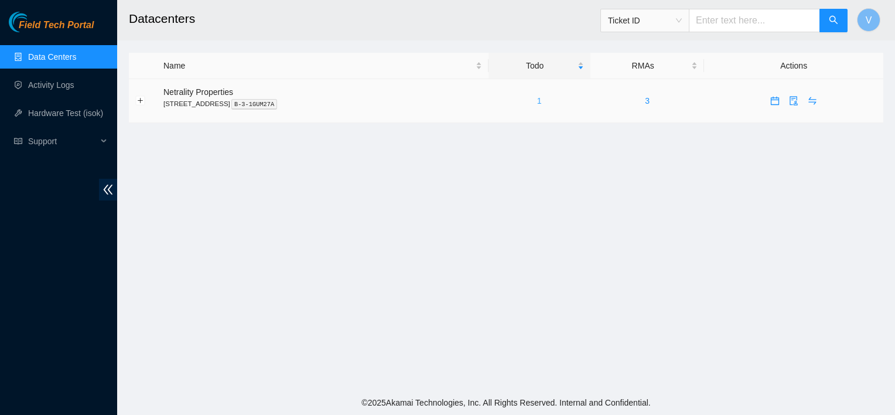
click at [542, 96] on link "1" at bounding box center [539, 100] width 5 height 9
